Goal: Task Accomplishment & Management: Use online tool/utility

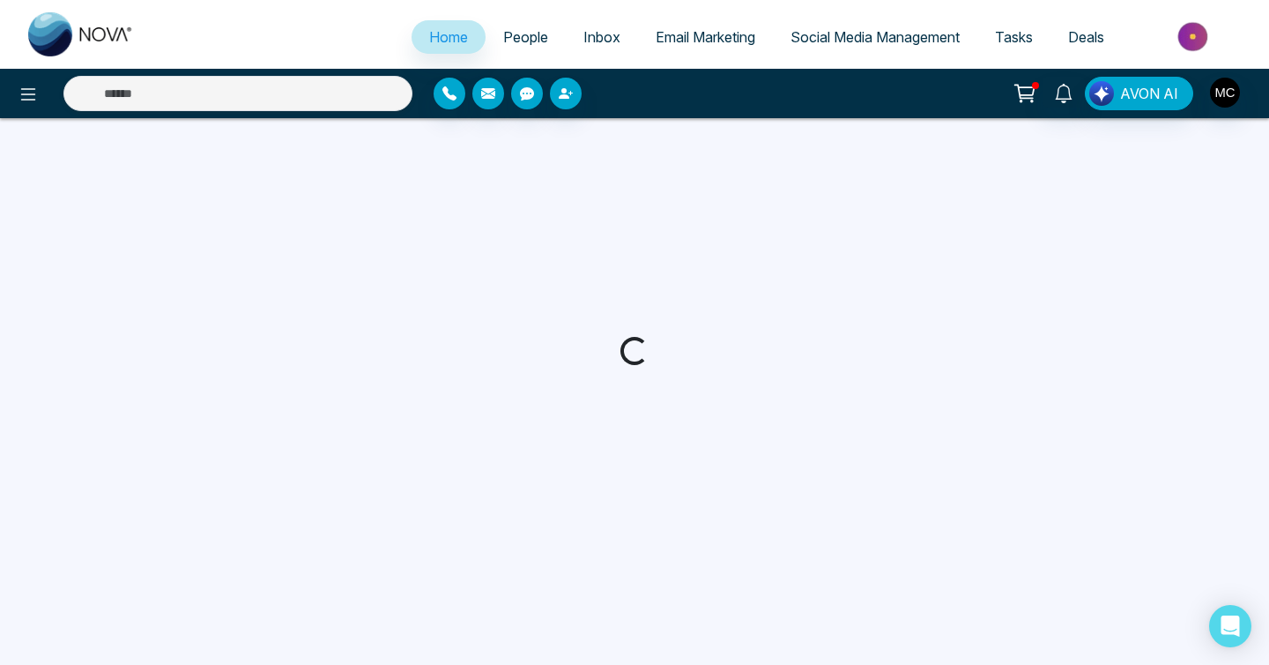
select select "*"
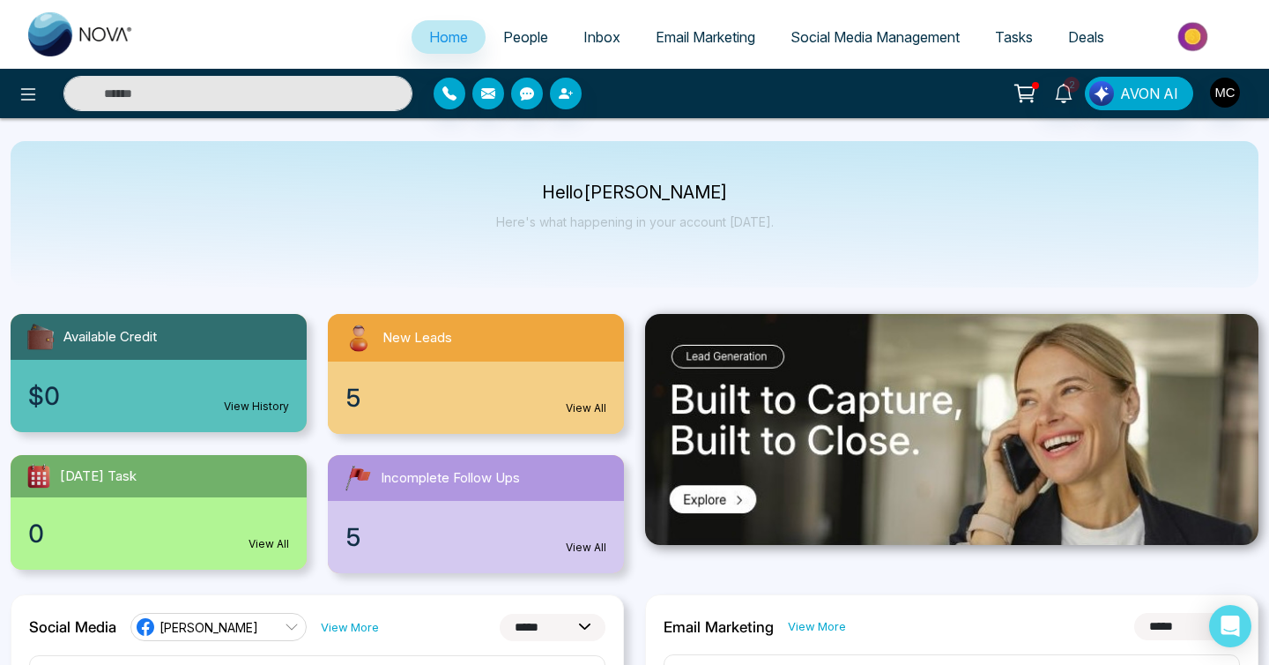
click at [552, 354] on div "New Leads" at bounding box center [476, 338] width 296 height 48
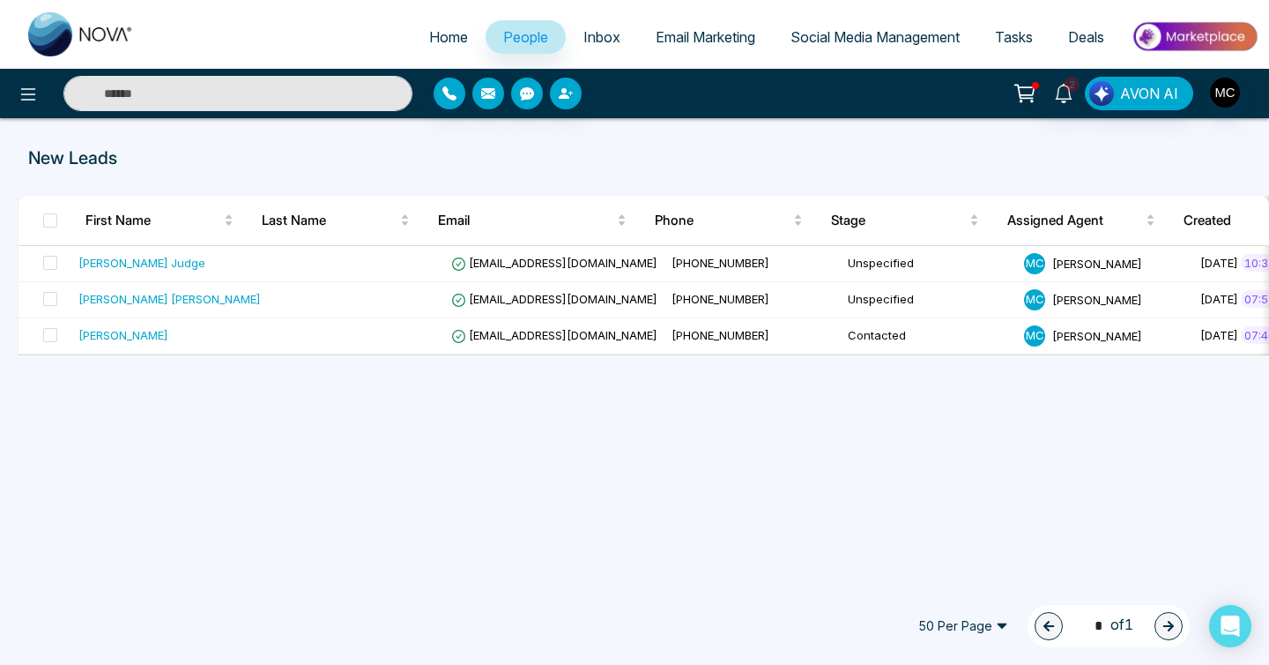
click at [508, 47] on link "People" at bounding box center [526, 36] width 80 height 33
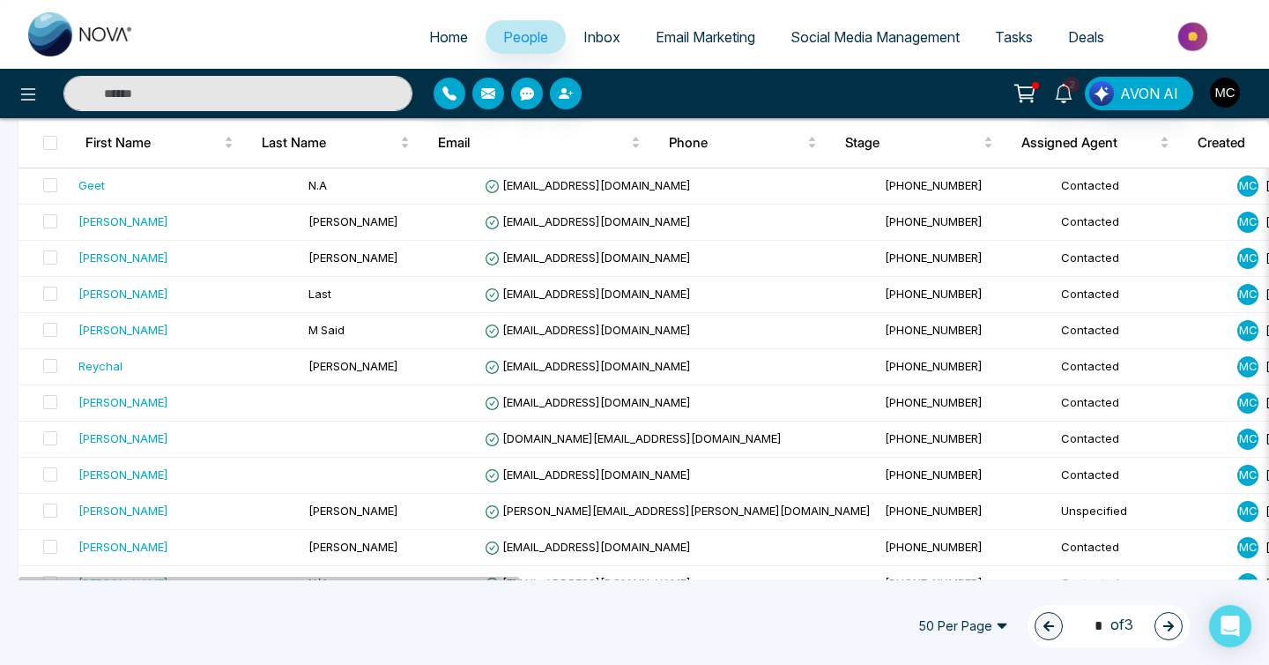
scroll to position [1588, 0]
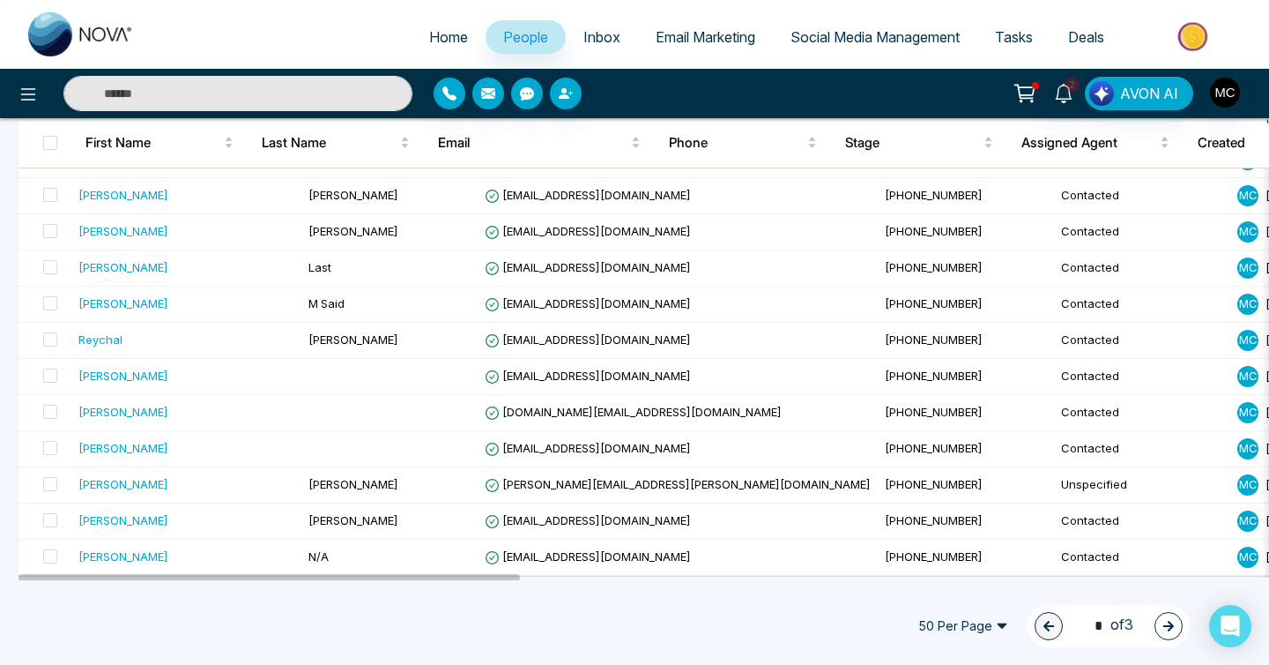
click at [1172, 615] on button "button" at bounding box center [1169, 626] width 28 height 28
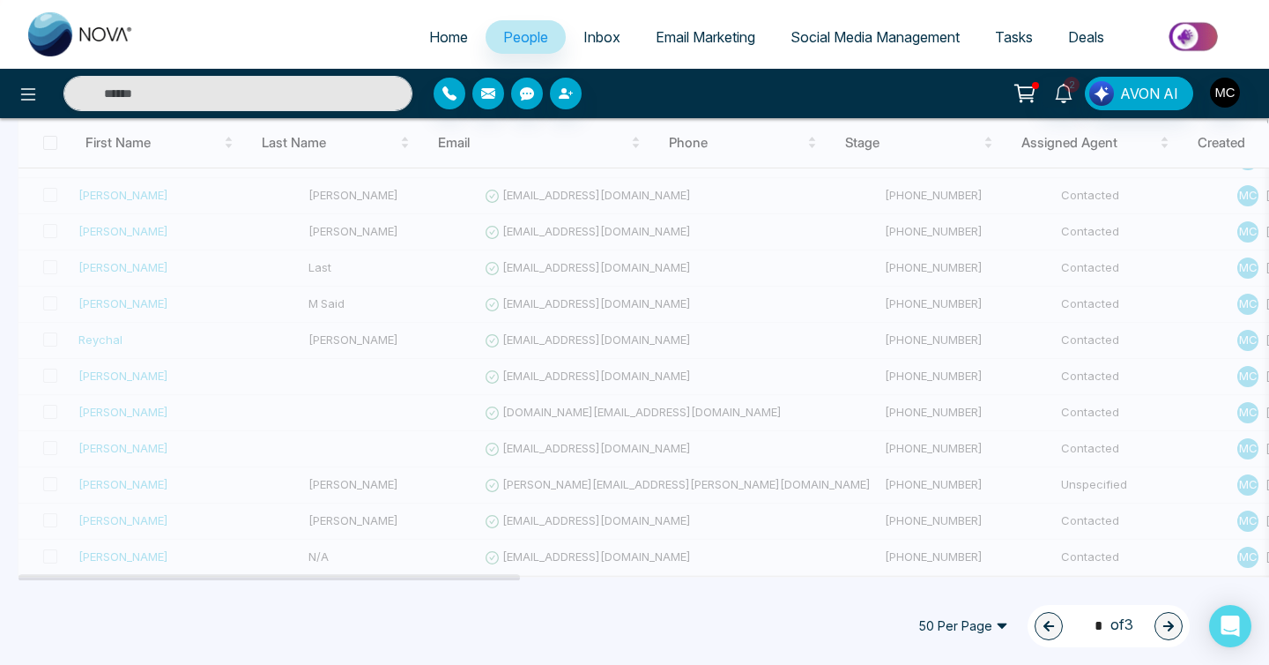
type input "*"
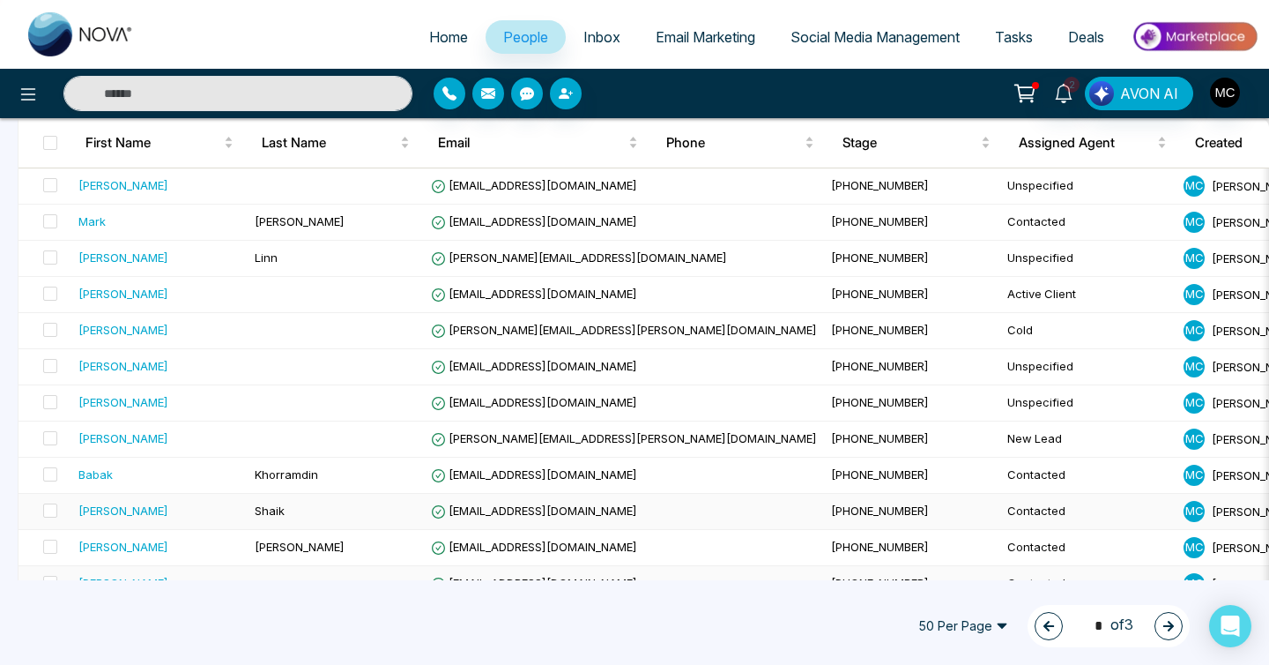
scroll to position [1511, 0]
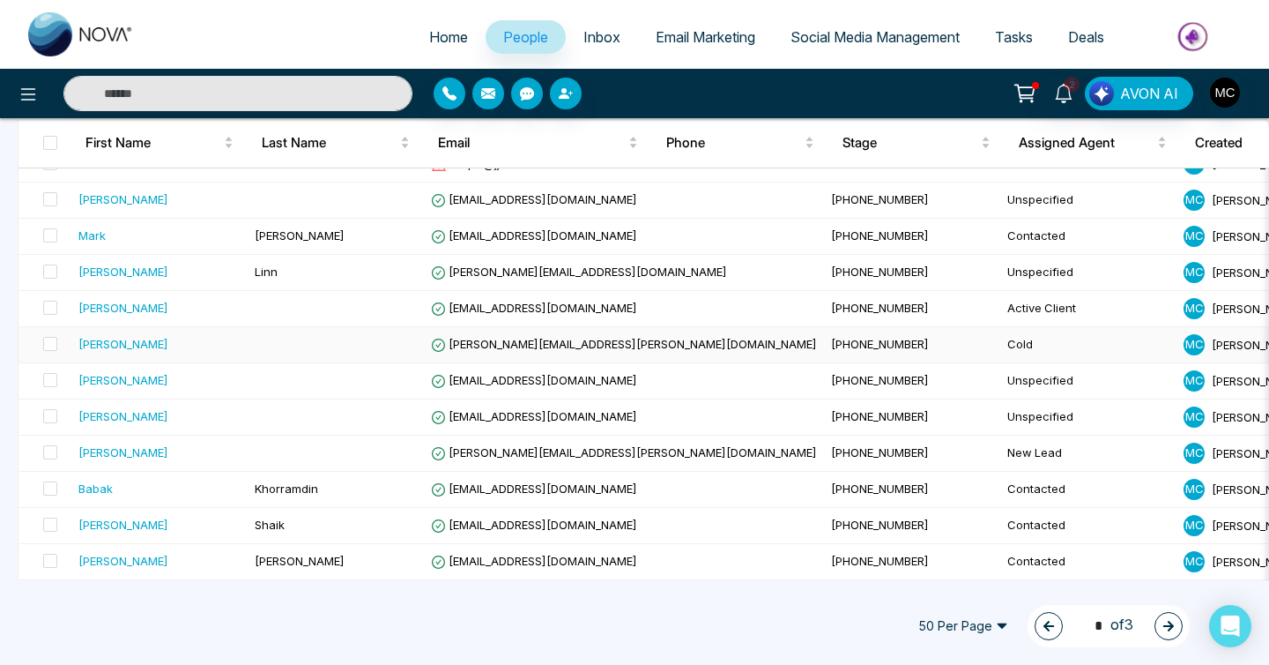
click at [562, 338] on span "[PERSON_NAME][EMAIL_ADDRESS][PERSON_NAME][DOMAIN_NAME]" at bounding box center [624, 344] width 386 height 14
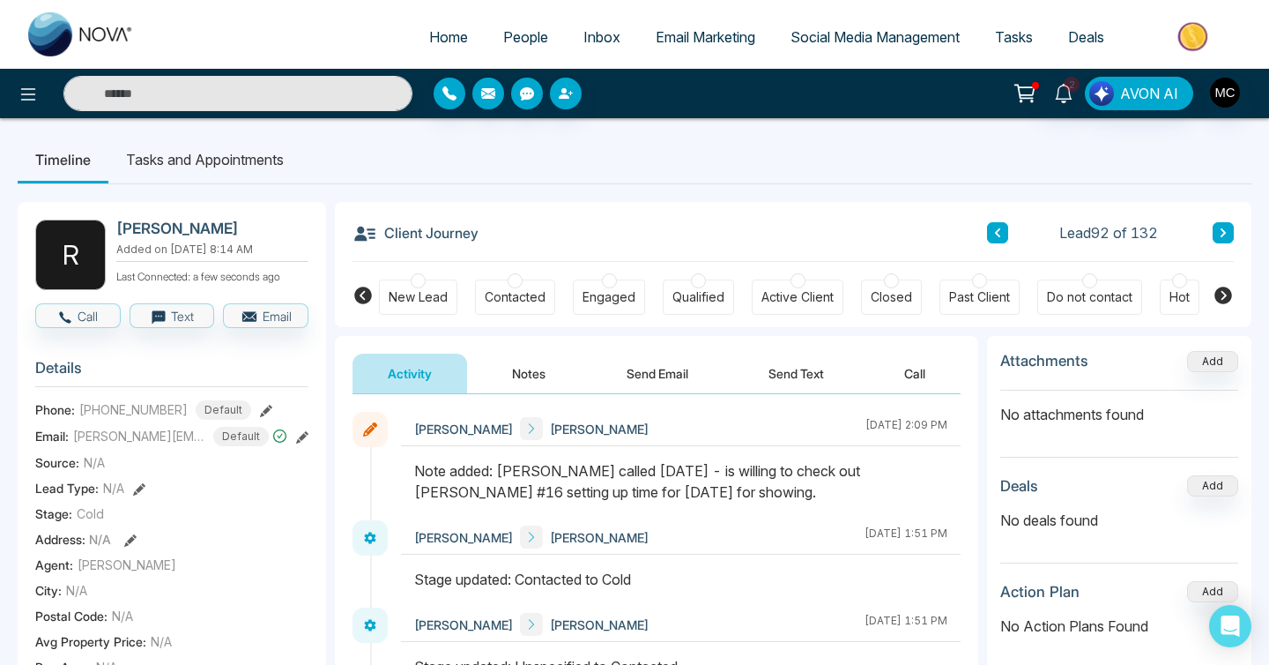
click at [184, 431] on span "[PERSON_NAME][EMAIL_ADDRESS][PERSON_NAME][DOMAIN_NAME]" at bounding box center [139, 436] width 132 height 19
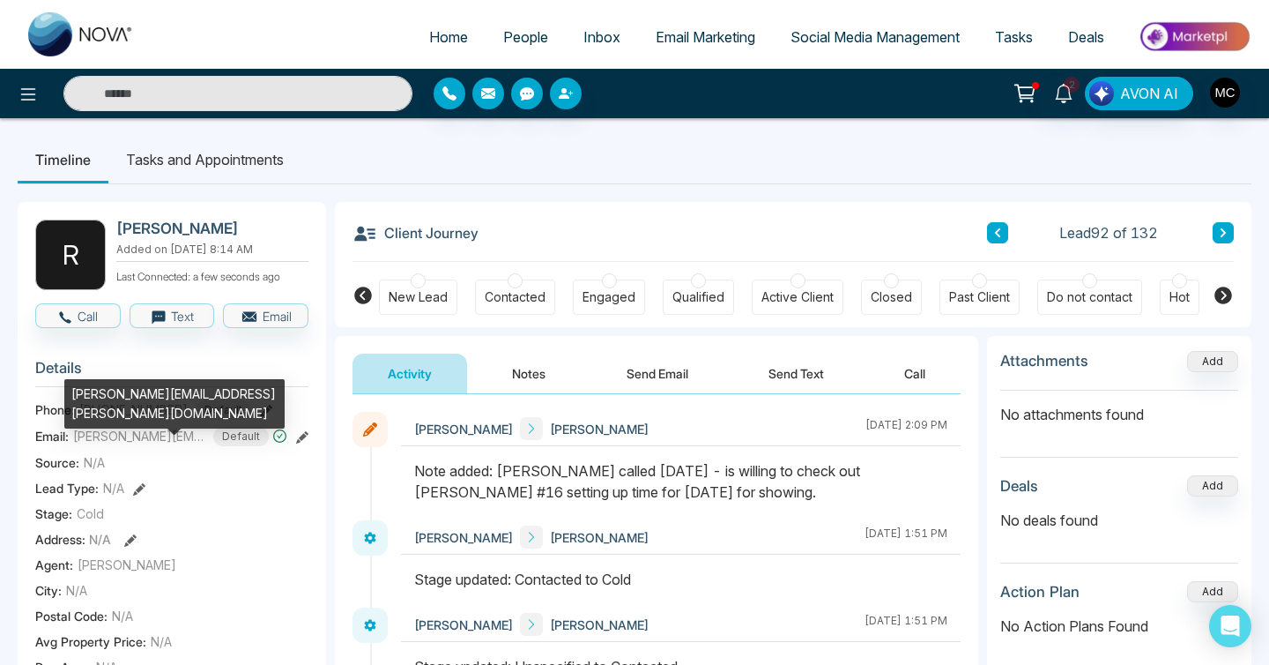
click at [167, 398] on div "[PERSON_NAME][EMAIL_ADDRESS][PERSON_NAME][DOMAIN_NAME]" at bounding box center [174, 403] width 220 height 49
copy div "[PERSON_NAME][EMAIL_ADDRESS][PERSON_NAME][DOMAIN_NAME]"
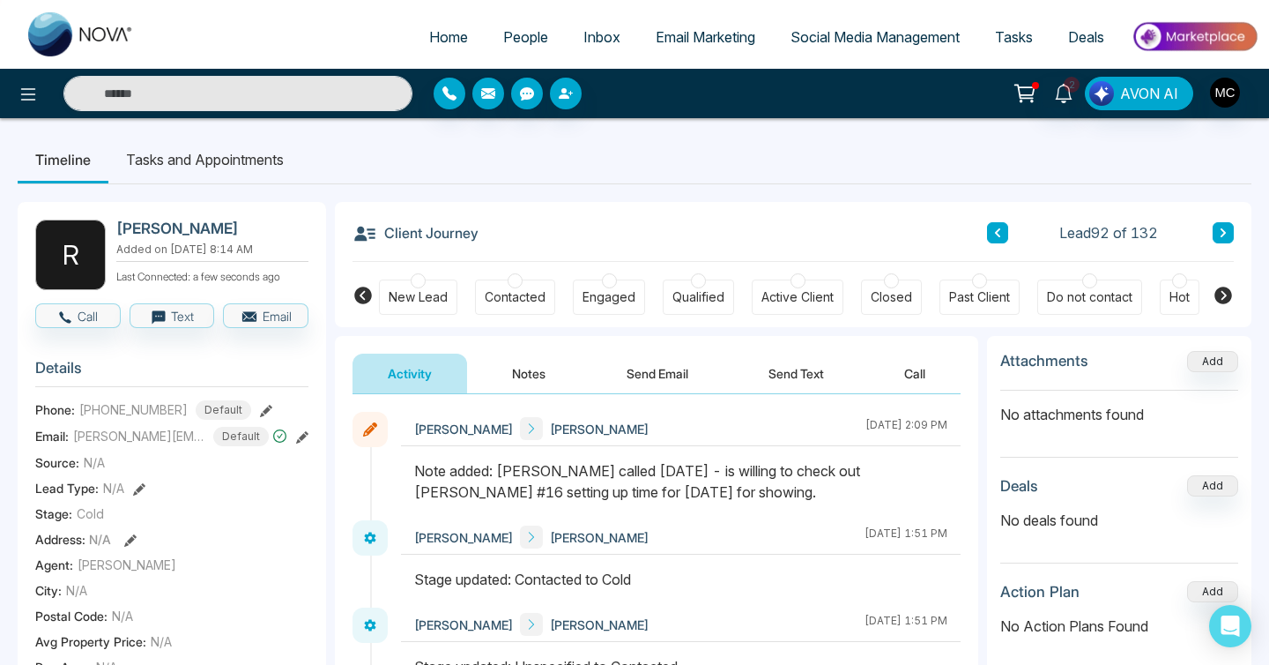
click at [1231, 235] on button at bounding box center [1223, 232] width 21 height 21
